Goal: Information Seeking & Learning: Learn about a topic

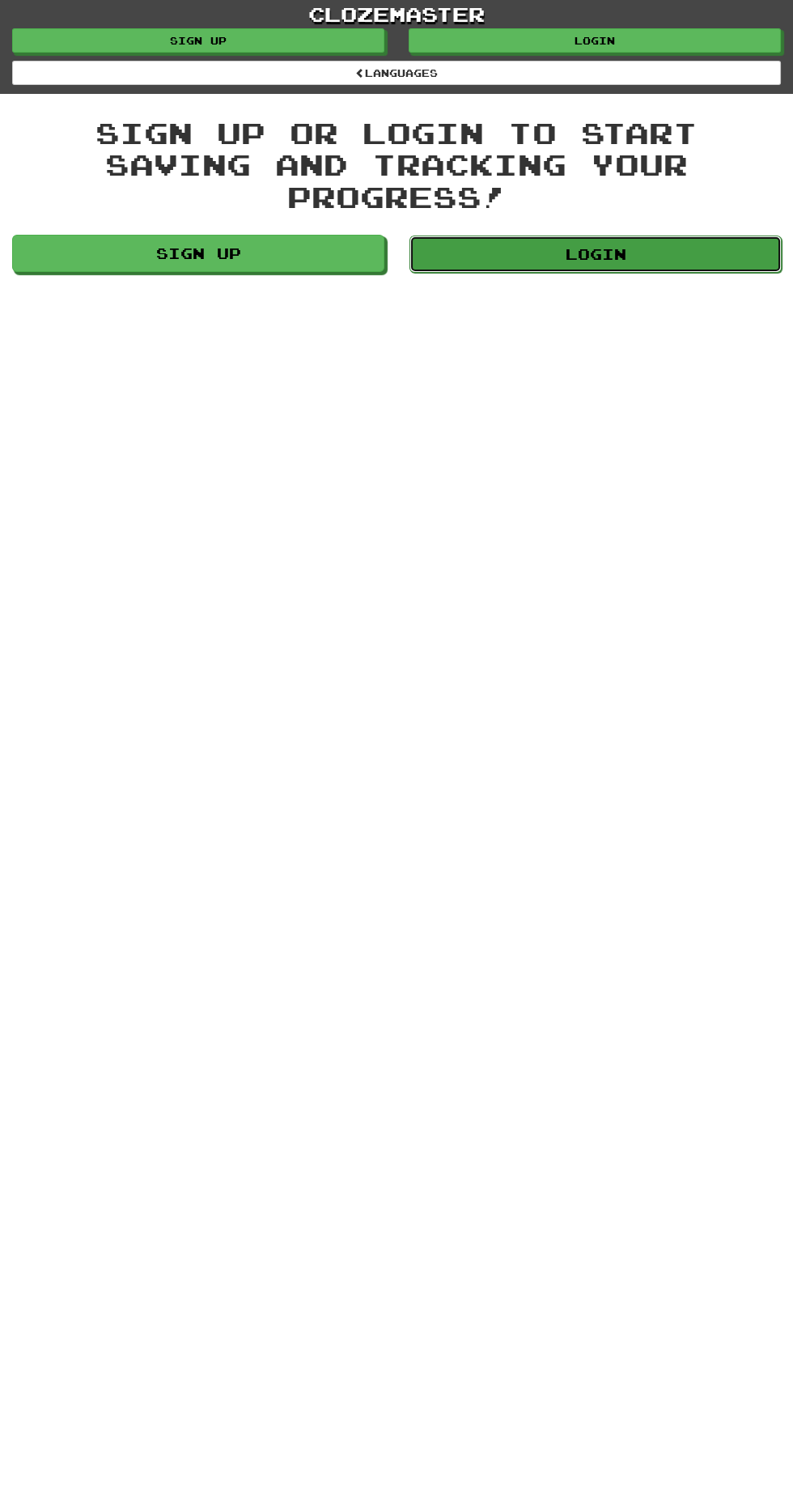
click at [660, 236] on link "Login" at bounding box center [595, 254] width 373 height 37
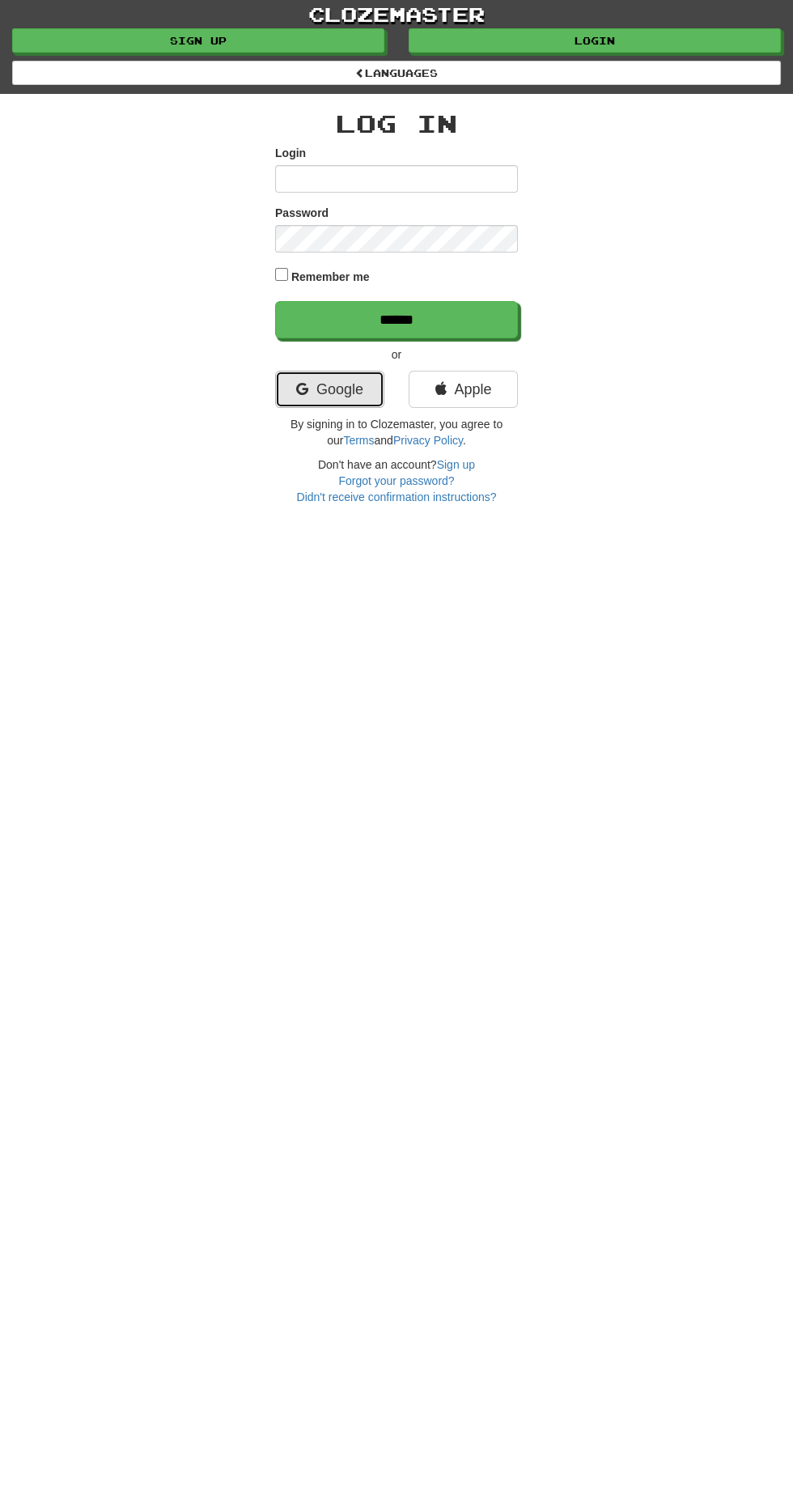
click at [351, 372] on link "Google" at bounding box center [329, 389] width 109 height 37
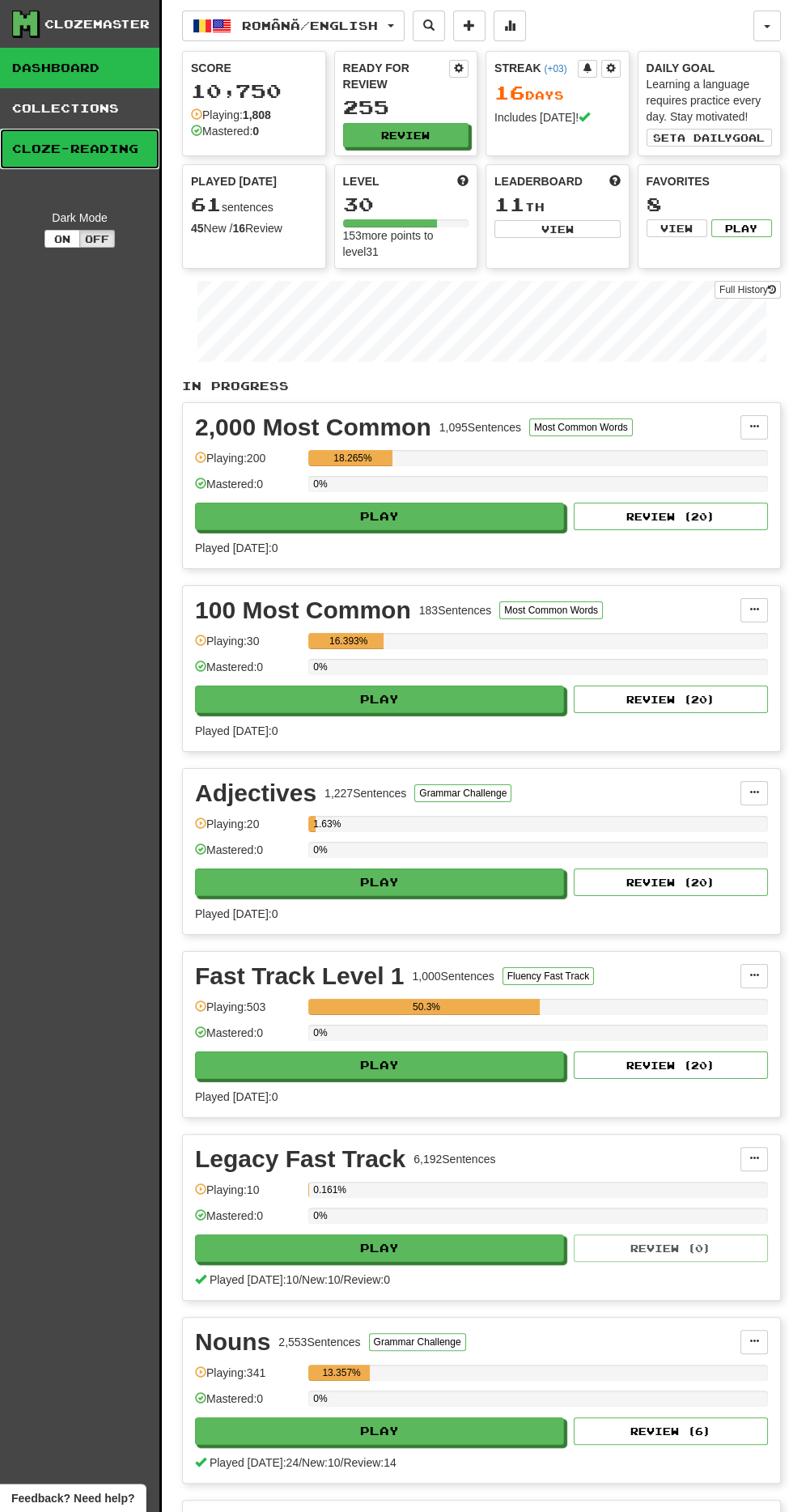
click at [52, 150] on link "Cloze-Reading" at bounding box center [80, 149] width 160 height 40
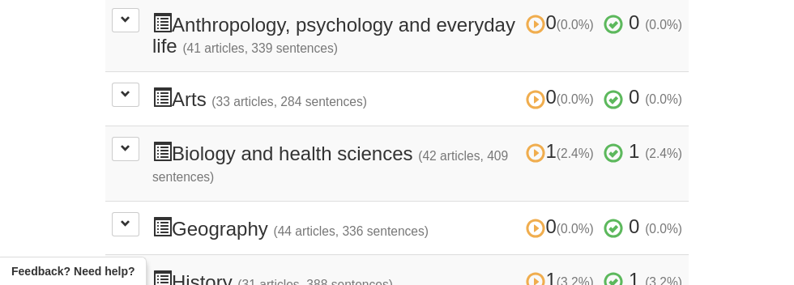
scroll to position [478, 0]
click at [128, 218] on span at bounding box center [126, 223] width 10 height 10
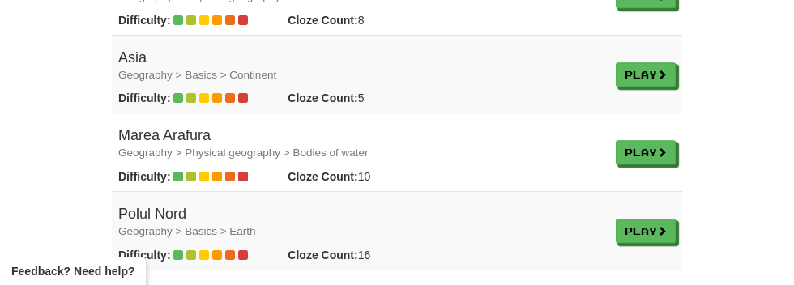
scroll to position [1472, 0]
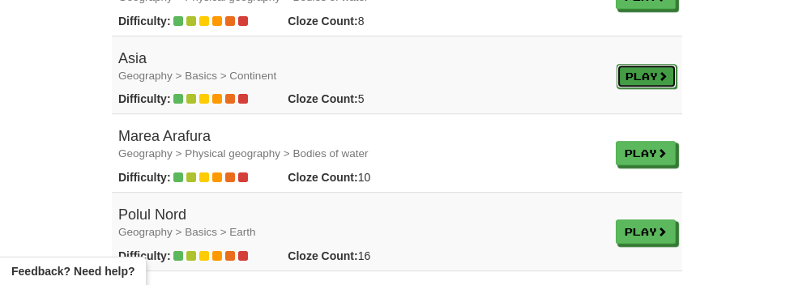
click at [646, 66] on link "Play" at bounding box center [646, 76] width 60 height 24
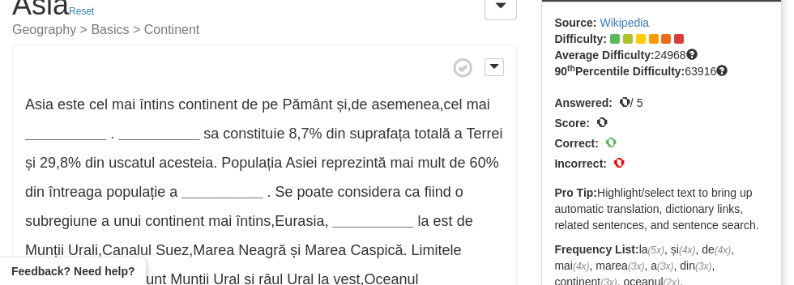
scroll to position [92, 0]
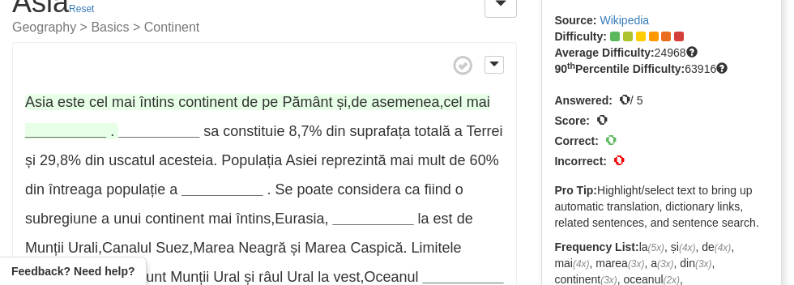
click at [148, 100] on span "întins" at bounding box center [156, 102] width 35 height 16
click at [46, 129] on strong "__________" at bounding box center [65, 131] width 81 height 16
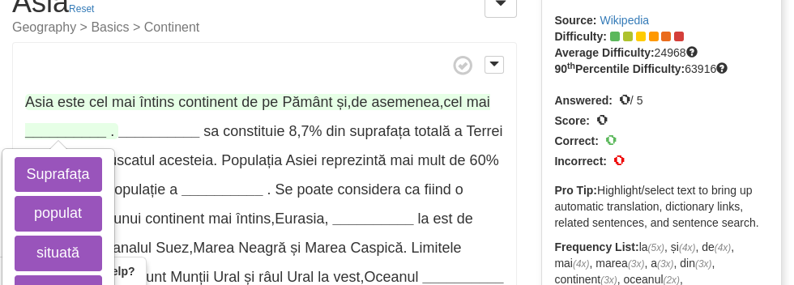
scroll to position [89, 0]
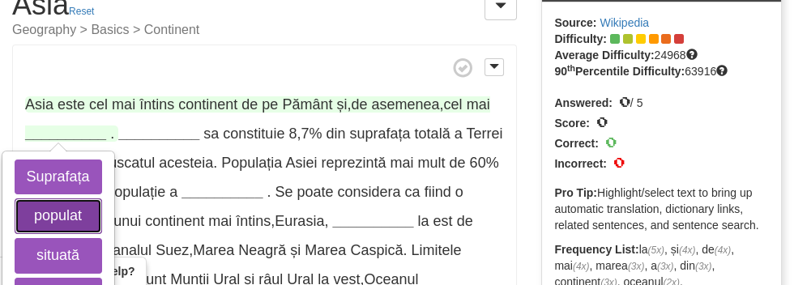
click at [42, 209] on button "populat" at bounding box center [58, 216] width 87 height 36
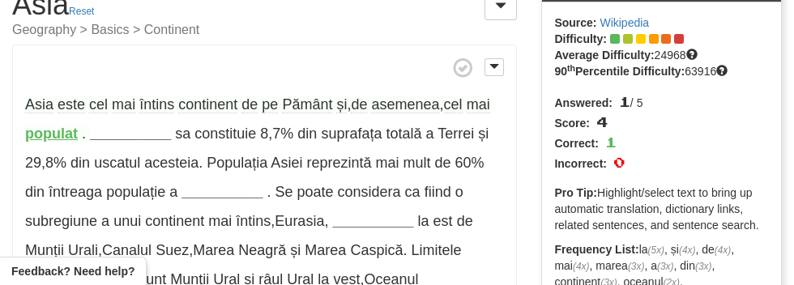
click at [391, 105] on span "asemenea" at bounding box center [405, 104] width 68 height 17
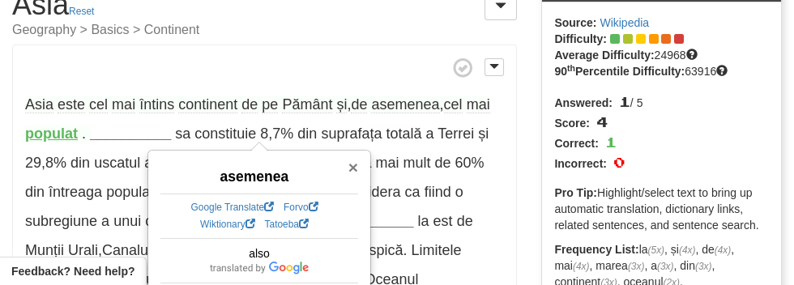
click at [352, 166] on span "×" at bounding box center [353, 167] width 10 height 19
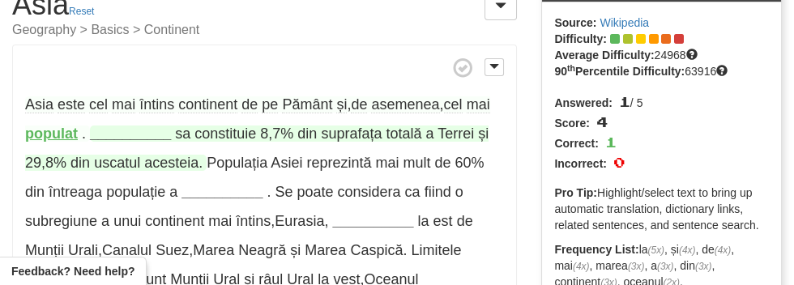
click at [128, 139] on strong "__________" at bounding box center [130, 134] width 81 height 16
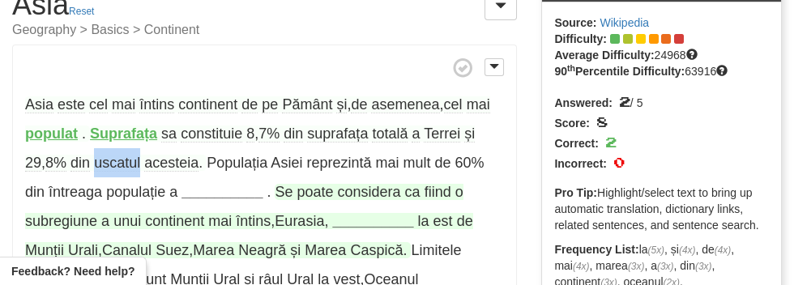
click at [145, 216] on span "continent" at bounding box center [174, 221] width 59 height 16
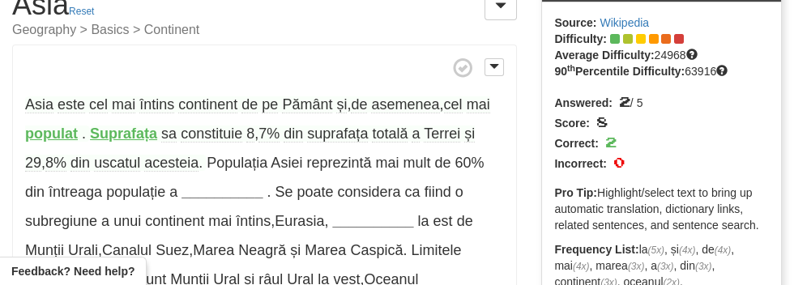
click at [104, 168] on span "uscatul" at bounding box center [117, 163] width 46 height 17
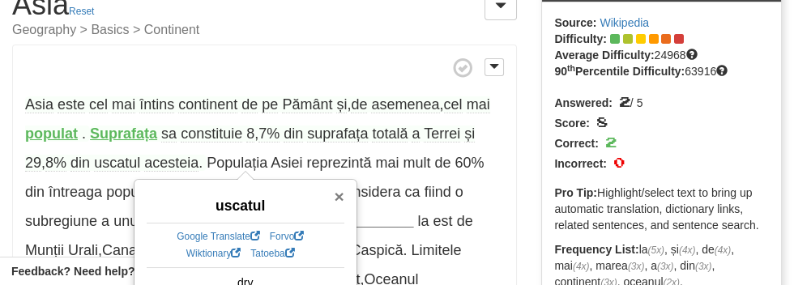
click at [338, 195] on span "×" at bounding box center [339, 196] width 10 height 19
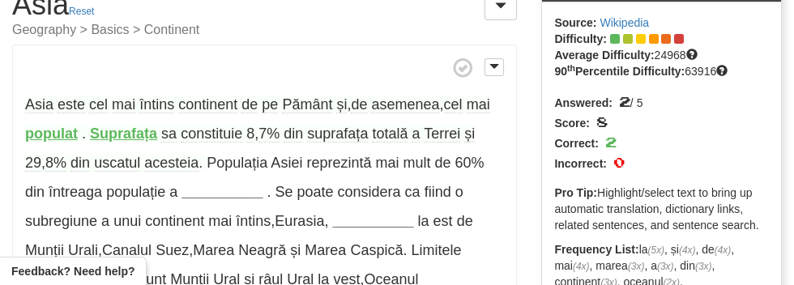
click at [311, 134] on span "suprafața" at bounding box center [337, 134] width 61 height 17
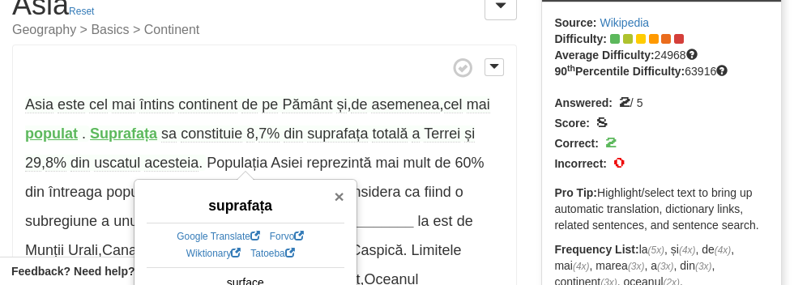
click at [337, 194] on span "×" at bounding box center [339, 196] width 10 height 19
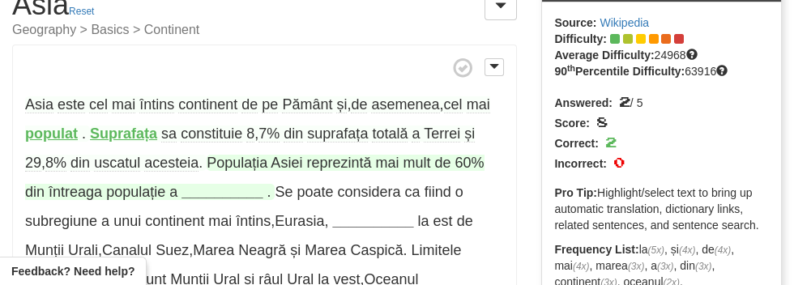
click at [181, 194] on strong "__________" at bounding box center [221, 192] width 81 height 16
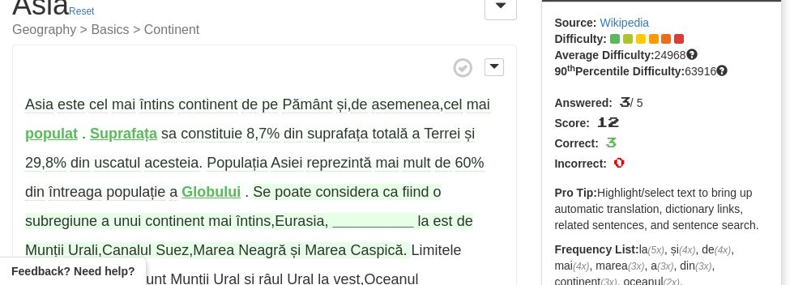
click at [332, 223] on strong "__________" at bounding box center [372, 221] width 81 height 16
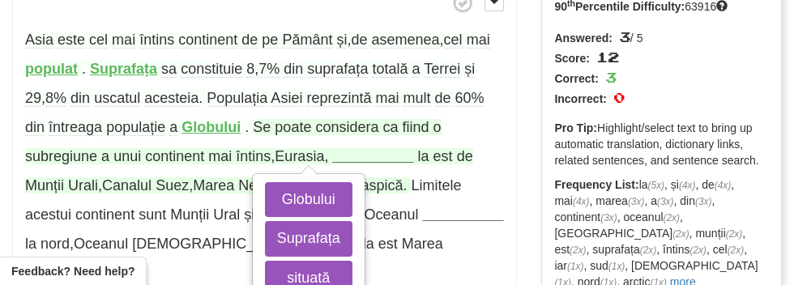
scroll to position [160, 0]
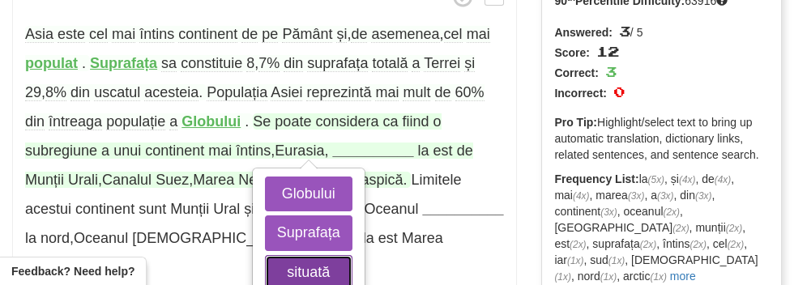
click at [265, 274] on button "situată" at bounding box center [308, 273] width 87 height 36
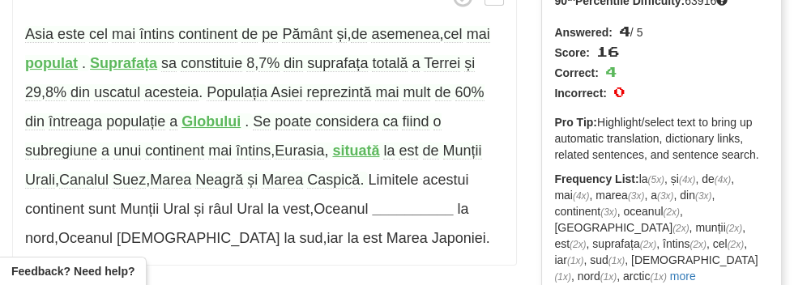
click at [275, 124] on span "poate" at bounding box center [293, 121] width 36 height 17
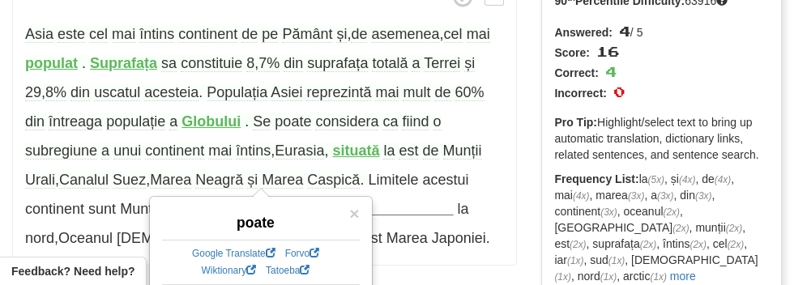
click at [432, 252] on p "Asia este cel mai întins continent de pe Pământ și , de asemenea , cel mai popu…" at bounding box center [264, 120] width 505 height 292
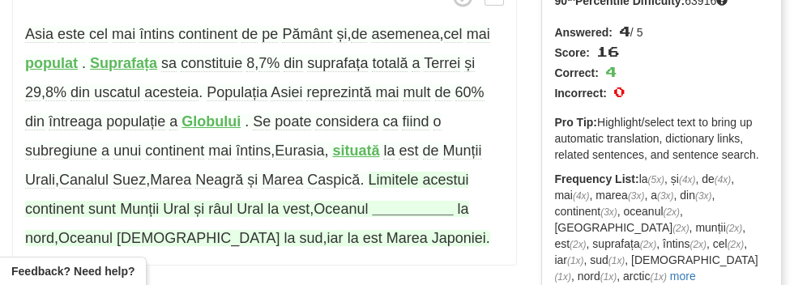
click at [372, 210] on strong "__________" at bounding box center [412, 209] width 81 height 16
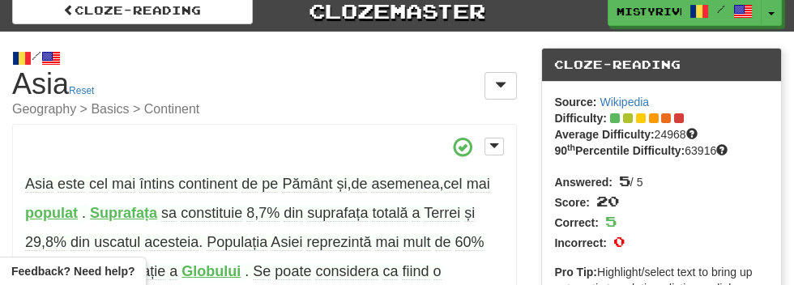
scroll to position [0, 0]
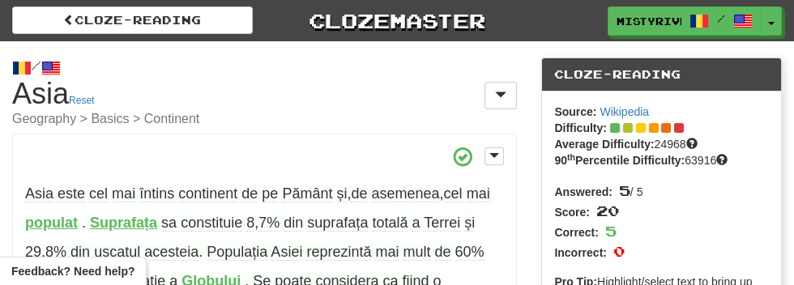
click at [103, 123] on small "Geography > Basics > Continent" at bounding box center [264, 119] width 505 height 13
click at [271, 134] on p "Asia este cel mai întins continent de pe Pământ și , de asemenea , cel mai popu…" at bounding box center [264, 280] width 505 height 292
click at [626, 72] on div "Cloze-Reading" at bounding box center [661, 74] width 239 height 33
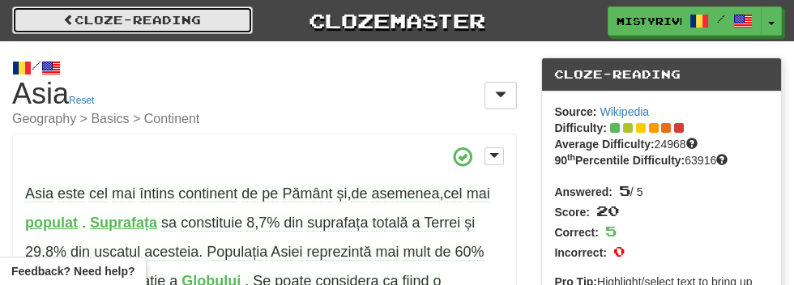
click at [155, 13] on link "Cloze-Reading" at bounding box center [132, 20] width 241 height 28
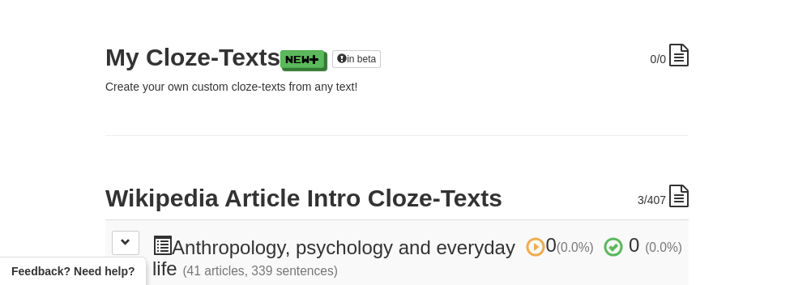
scroll to position [251, 0]
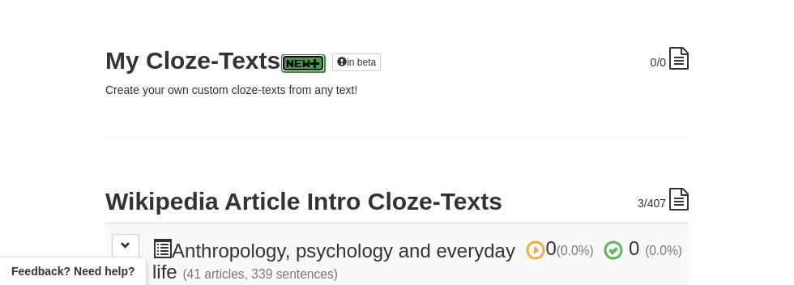
click at [304, 65] on link "New" at bounding box center [303, 63] width 44 height 18
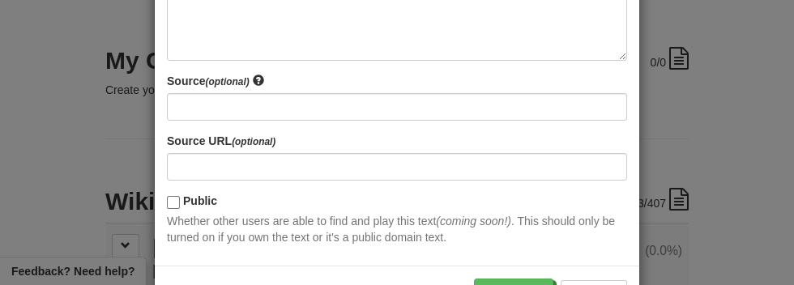
scroll to position [364, 0]
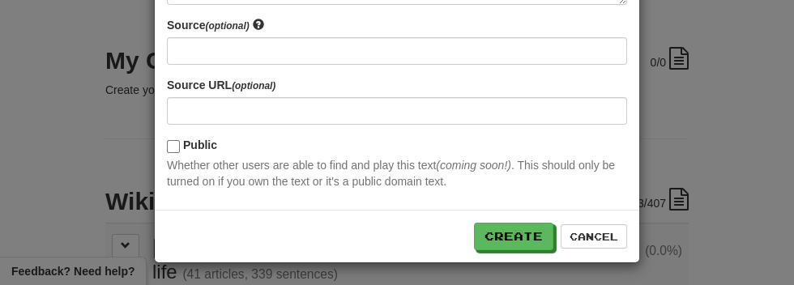
click at [688, 110] on div "× New Cloze-Text Play any text as a cloze-text! Enter your plain text below and…" at bounding box center [397, 142] width 794 height 285
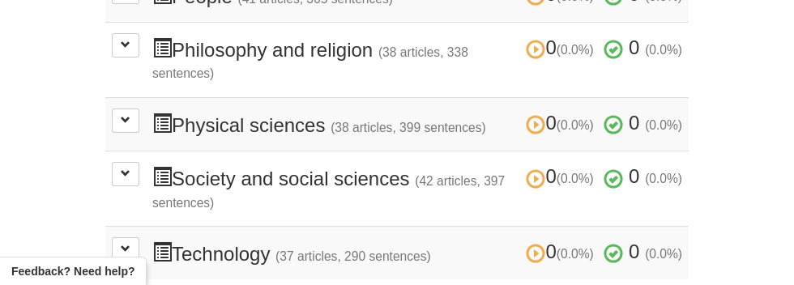
scroll to position [878, 0]
